Goal: Information Seeking & Learning: Find specific fact

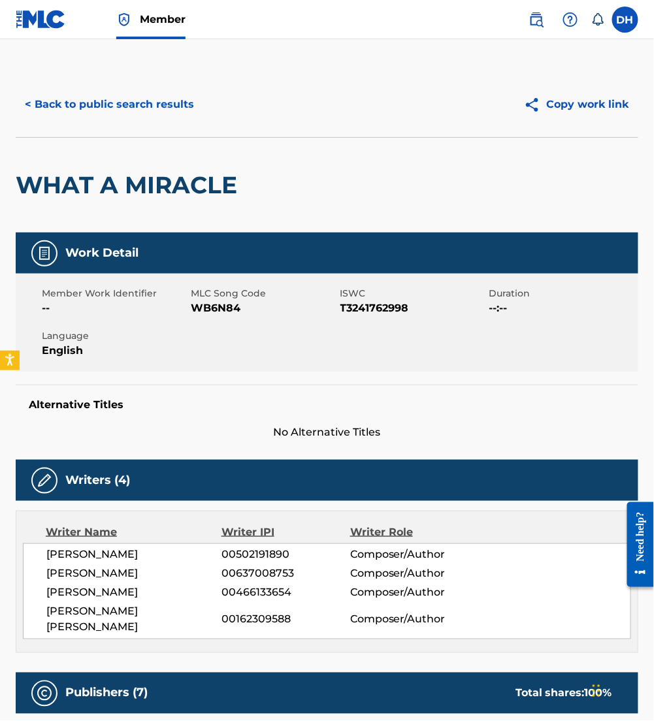
click at [126, 93] on button "< Back to public search results" at bounding box center [109, 104] width 187 height 33
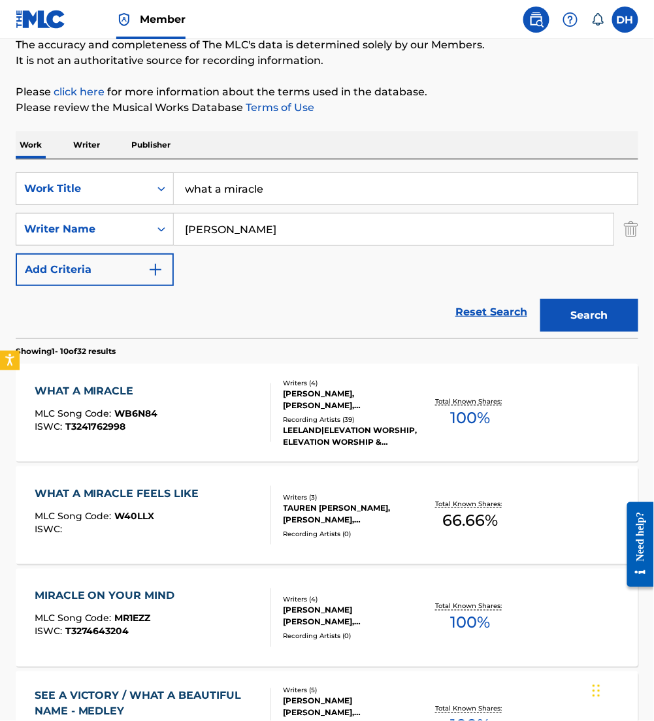
drag, startPoint x: 299, startPoint y: 195, endPoint x: 0, endPoint y: 196, distance: 299.1
click at [0, 196] on html "Accessibility Screen-Reader Guide, Feedback, and Issue Reporting | New window M…" at bounding box center [327, 248] width 654 height 721
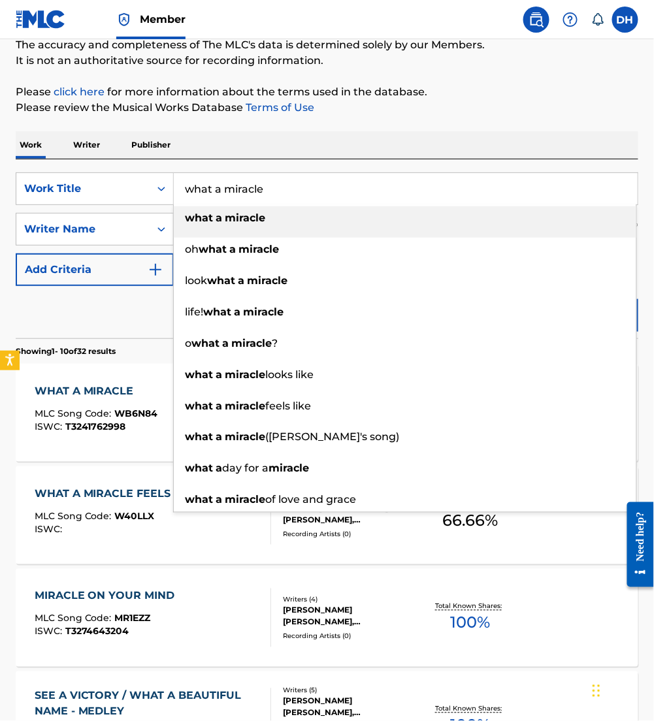
type input "t"
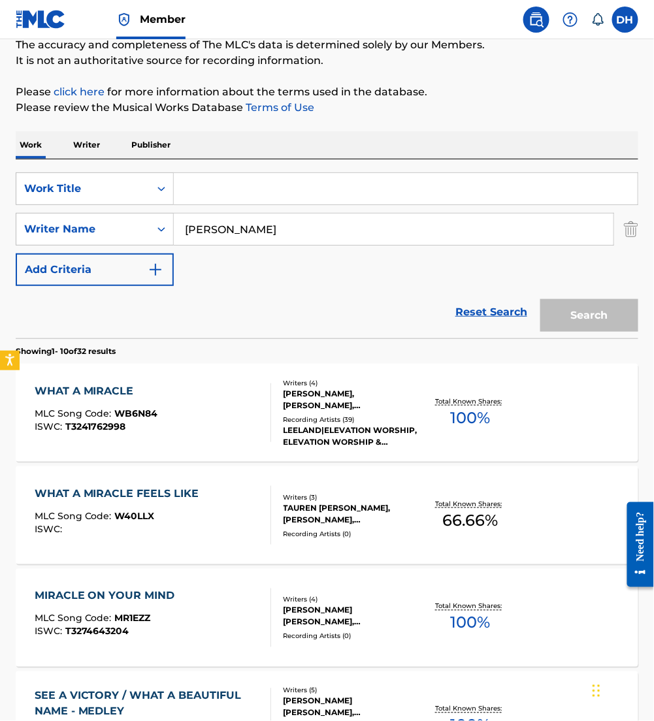
click at [0, 196] on html "Accessibility Screen-Reader Guide, Feedback, and Issue Reporting | New window M…" at bounding box center [327, 248] width 654 height 721
click at [197, 182] on input "Search Form" at bounding box center [406, 188] width 464 height 31
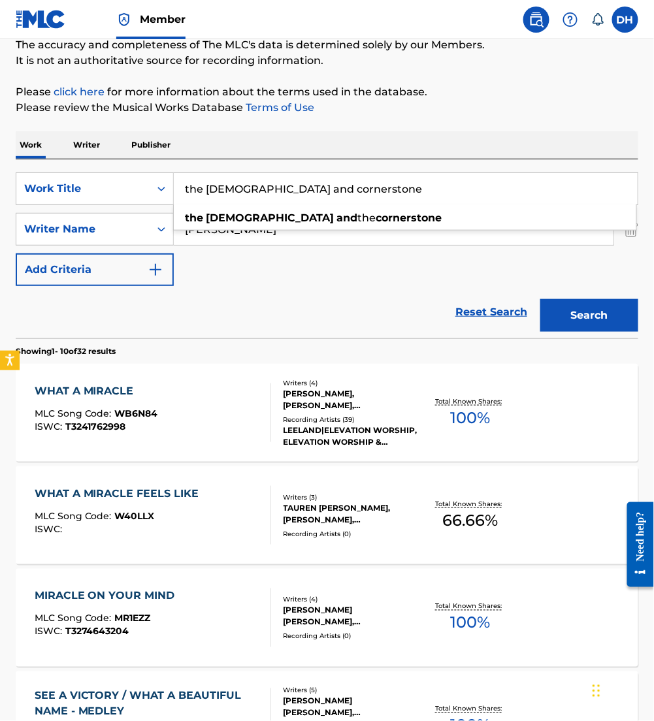
type input "the christ and cornerstone"
click at [279, 266] on div "SearchWithCriteria1255f336-fb17-4e29-951d-2bdea173c878 Work Title the christ an…" at bounding box center [327, 229] width 622 height 114
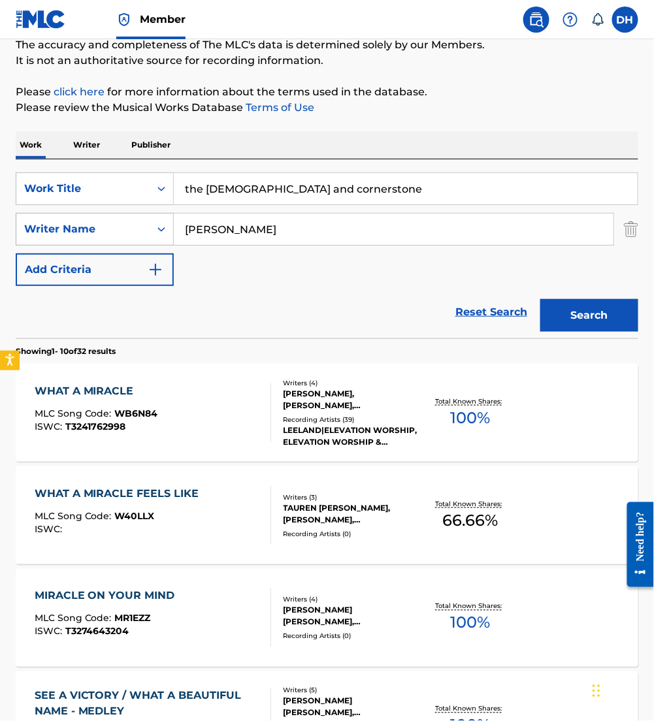
drag, startPoint x: 261, startPoint y: 240, endPoint x: 80, endPoint y: 226, distance: 181.4
click at [80, 226] on div "SearchWithCriteria63d69fe9-f7d5-4b2b-9125-5dcd50b8a862 Writer Name furtick" at bounding box center [327, 229] width 622 height 33
click at [540, 299] on button "Search" at bounding box center [589, 315] width 98 height 33
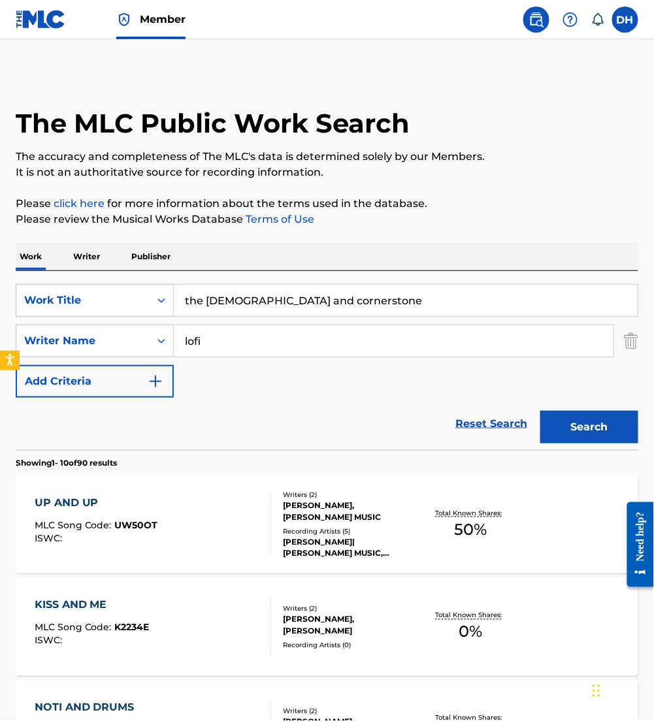
scroll to position [146, 0]
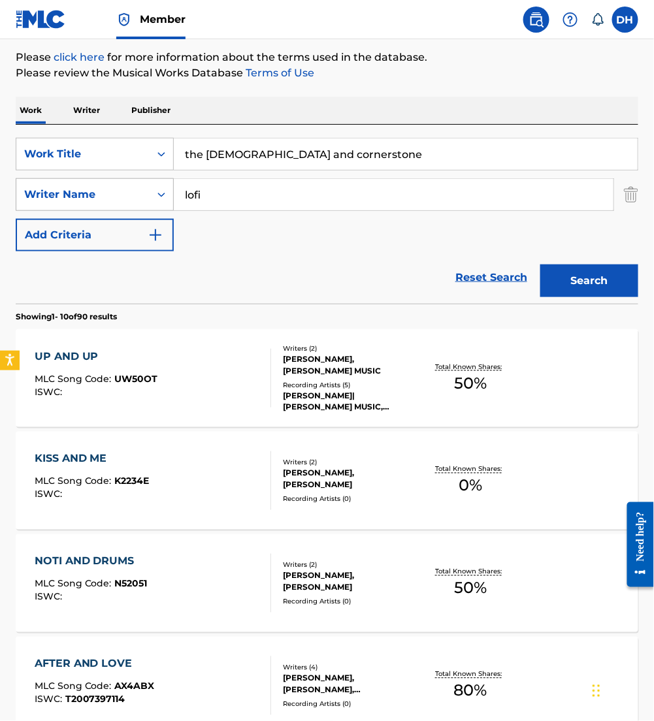
drag, startPoint x: 246, startPoint y: 199, endPoint x: 70, endPoint y: 183, distance: 176.4
click at [70, 183] on div "SearchWithCriteria63d69fe9-f7d5-4b2b-9125-5dcd50b8a862 Writer Name lofi" at bounding box center [327, 194] width 622 height 33
type input "christian"
click at [540, 264] on button "Search" at bounding box center [589, 280] width 98 height 33
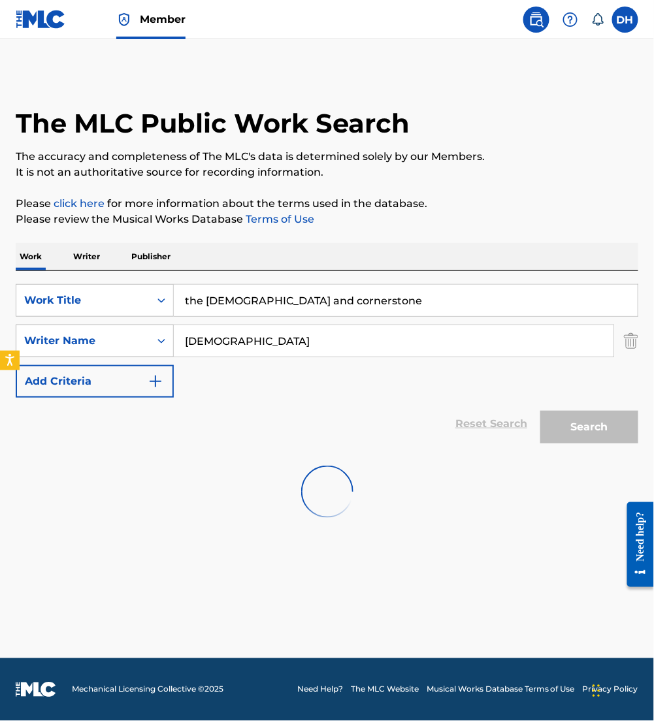
scroll to position [0, 0]
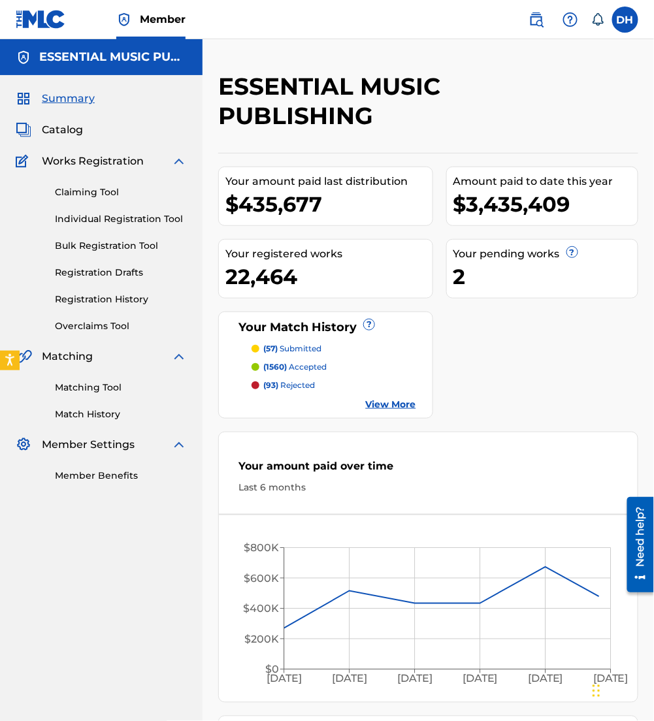
click at [539, 25] on img at bounding box center [536, 20] width 16 height 16
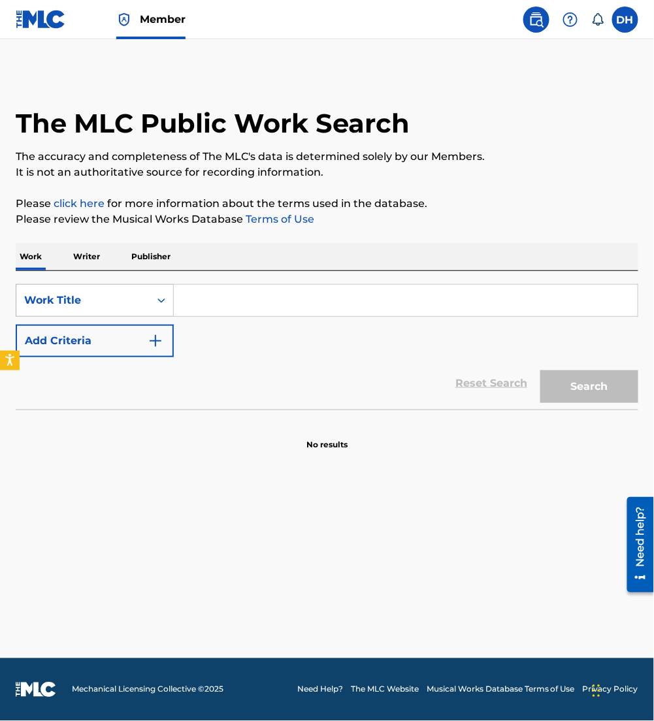
click at [57, 297] on div "Work Title" at bounding box center [83, 301] width 118 height 16
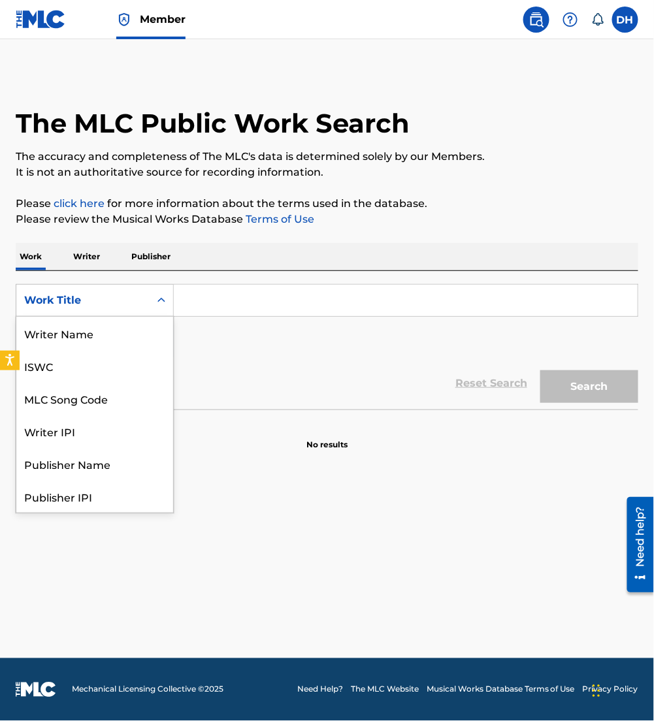
scroll to position [65, 0]
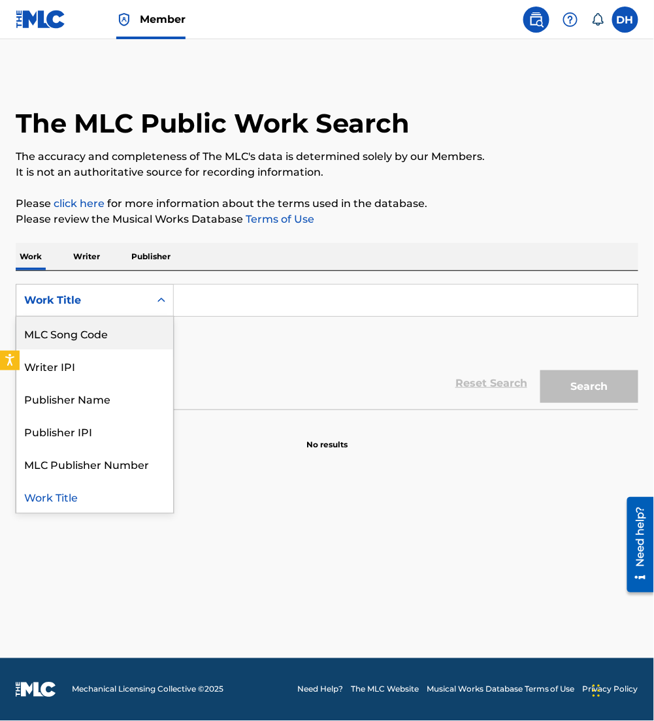
click at [71, 324] on div "MLC Song Code" at bounding box center [94, 333] width 157 height 33
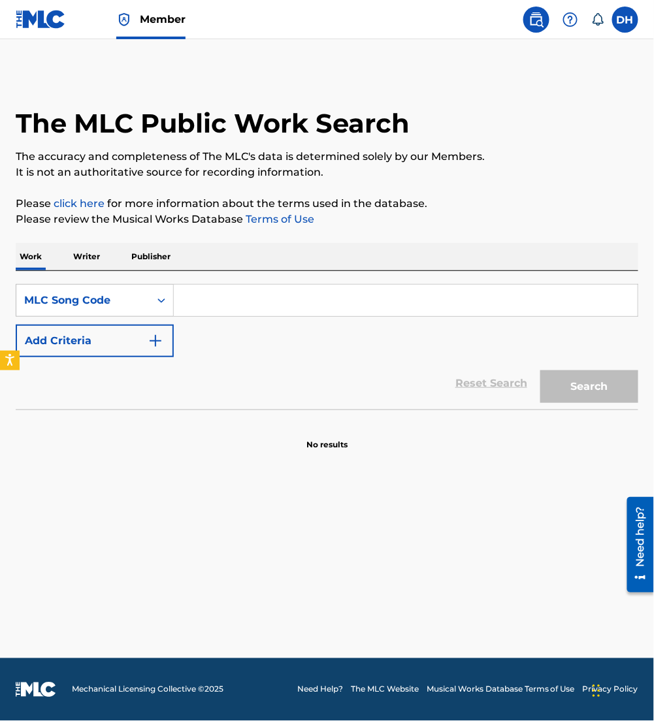
click at [217, 302] on input "Search Form" at bounding box center [406, 300] width 464 height 31
paste input "N70379"
type input "N70379"
click at [540, 370] on button "Search" at bounding box center [589, 386] width 98 height 33
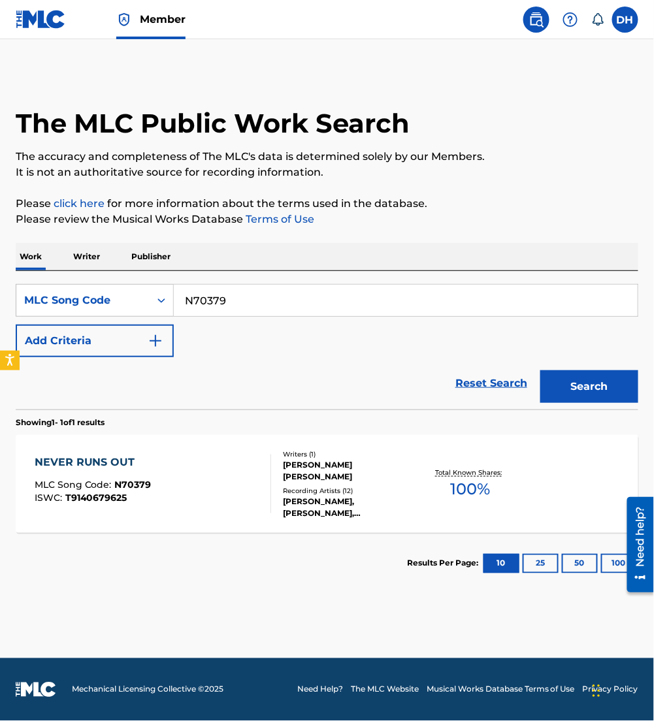
click at [186, 449] on div "NEVER RUNS OUT MLC Song Code : N70379 ISWC : T9140679625 Writers ( 1 ) [PERSON_…" at bounding box center [327, 484] width 622 height 98
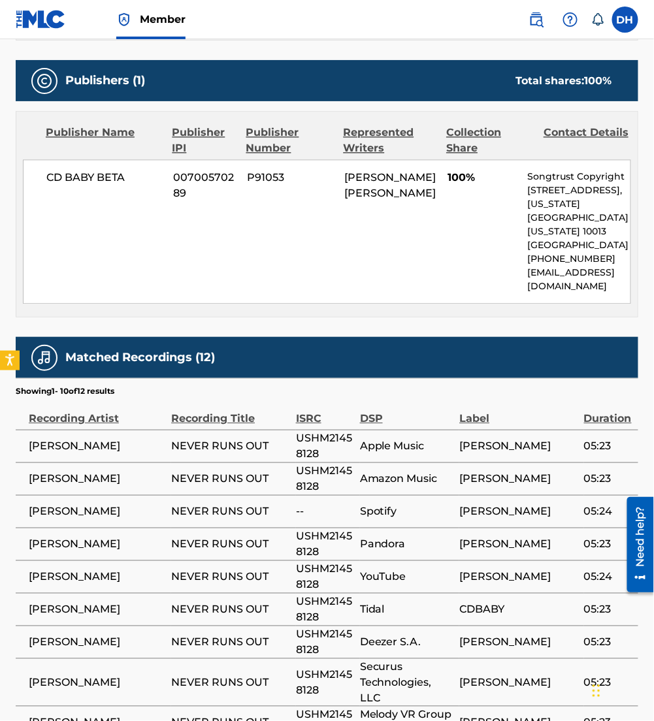
scroll to position [554, 0]
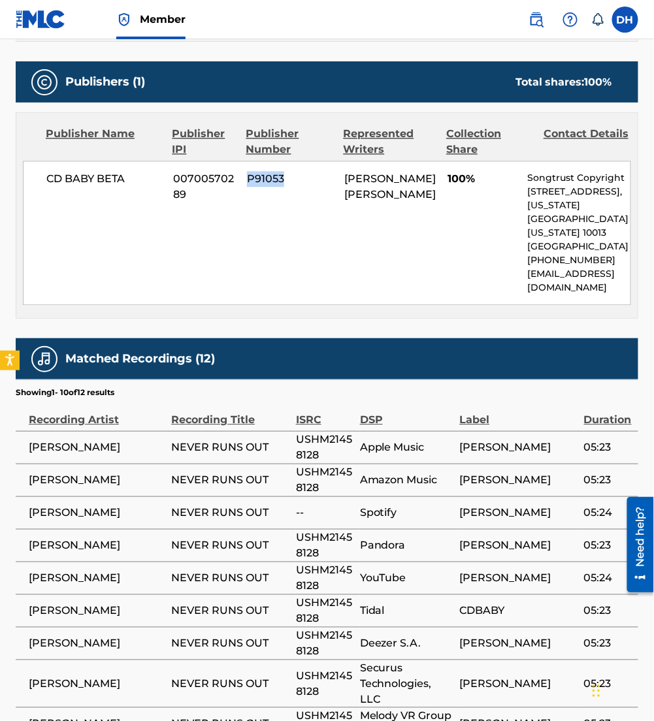
drag, startPoint x: 286, startPoint y: 172, endPoint x: 246, endPoint y: 170, distance: 39.9
click at [247, 171] on span "P91053" at bounding box center [291, 179] width 88 height 16
copy span "P91053"
drag, startPoint x: 200, startPoint y: 195, endPoint x: 170, endPoint y: 175, distance: 36.8
click at [170, 175] on div "CD BABY BETA 00700570289 P91053 [PERSON_NAME] [PERSON_NAME] 100% Songtrust Copy…" at bounding box center [327, 233] width 608 height 144
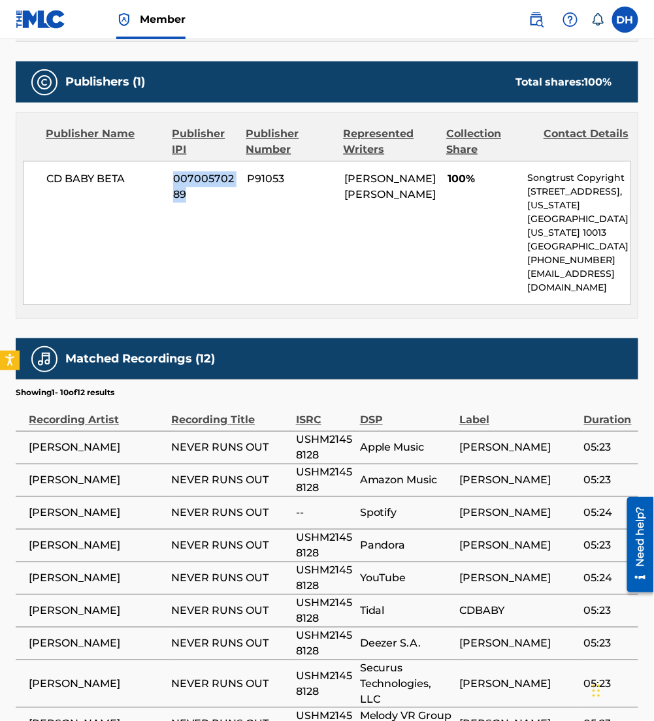
copy span "00700570289"
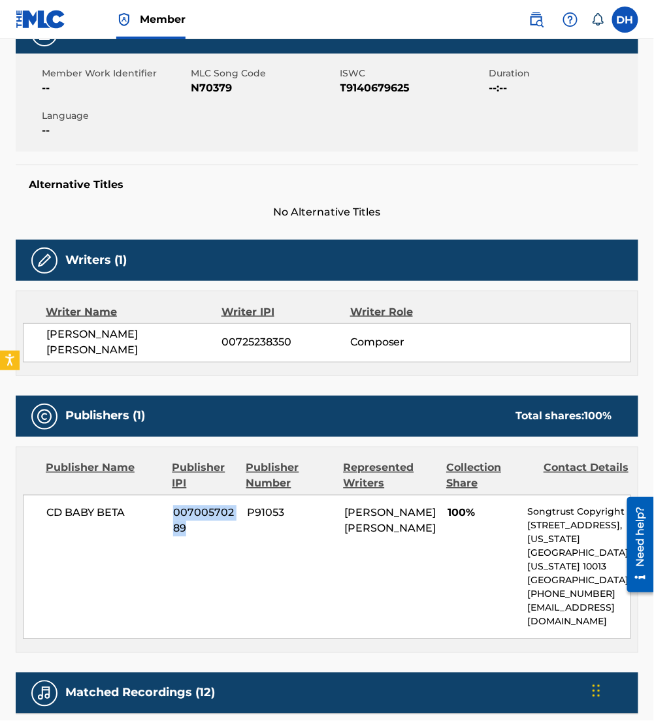
scroll to position [207, 0]
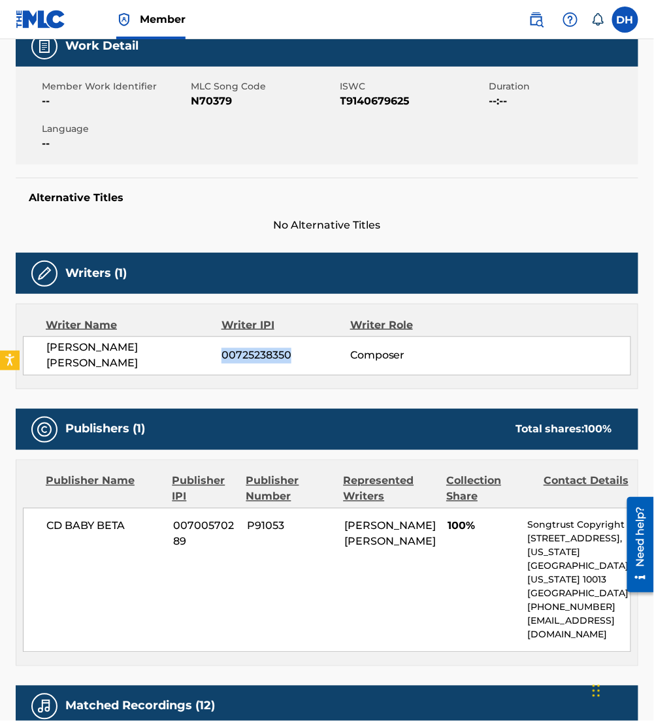
drag, startPoint x: 310, startPoint y: 352, endPoint x: 224, endPoint y: 353, distance: 86.2
click at [224, 353] on span "00725238350" at bounding box center [285, 356] width 129 height 16
copy span "00725238350"
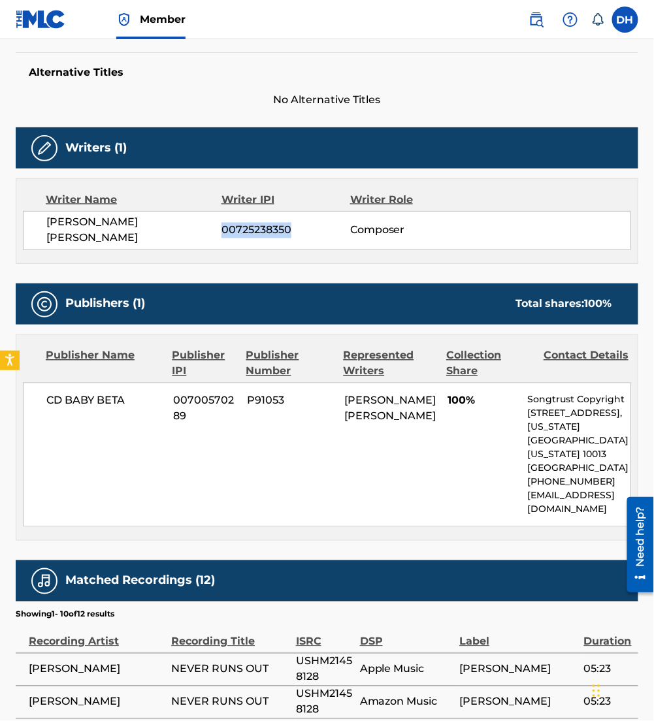
scroll to position [333, 0]
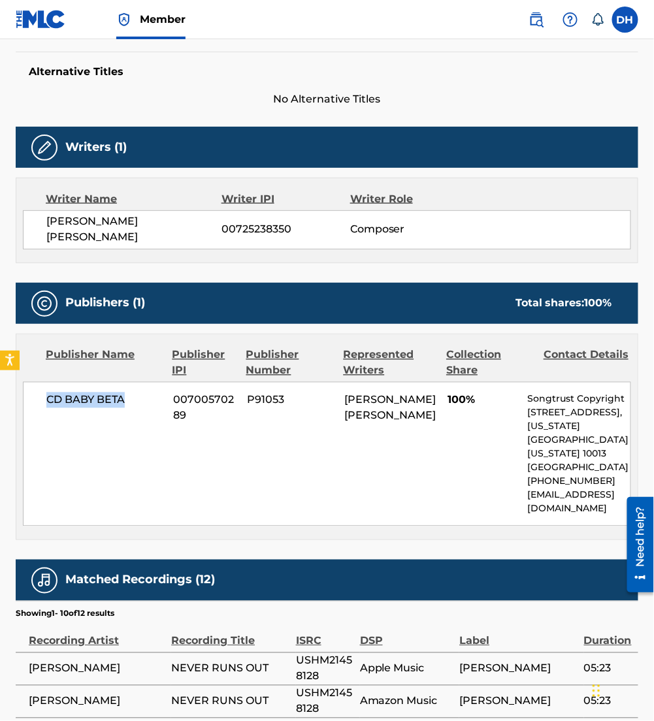
drag, startPoint x: 129, startPoint y: 396, endPoint x: 12, endPoint y: 395, distance: 116.2
click at [12, 395] on div "< Back to public search results Copy work link NEVER RUNS OUT Work Detail Membe…" at bounding box center [327, 390] width 654 height 1302
copy span "CD BABY BETA"
